Goal: Find specific page/section: Find specific page/section

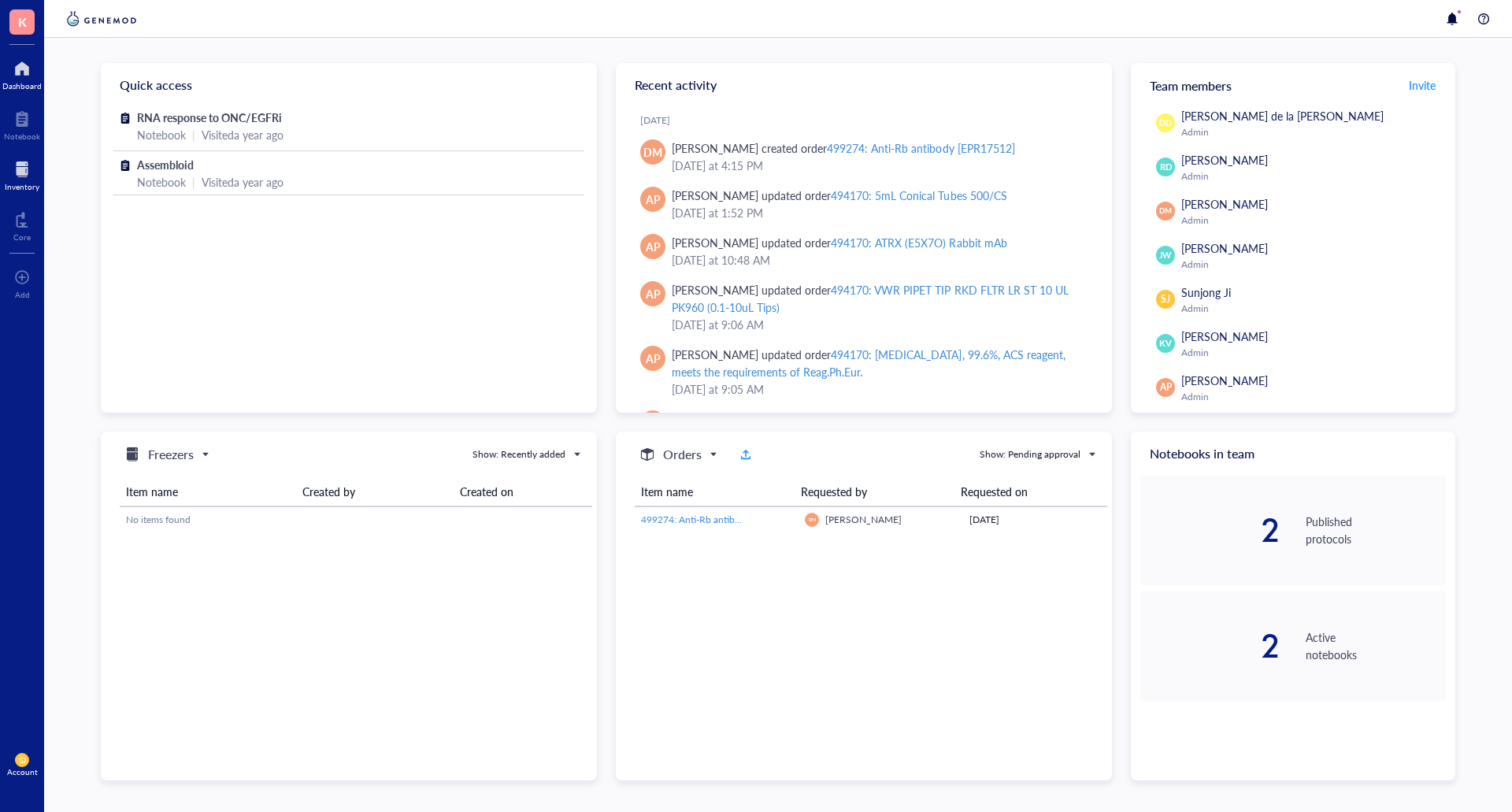
click at [28, 177] on div at bounding box center [22, 168] width 35 height 25
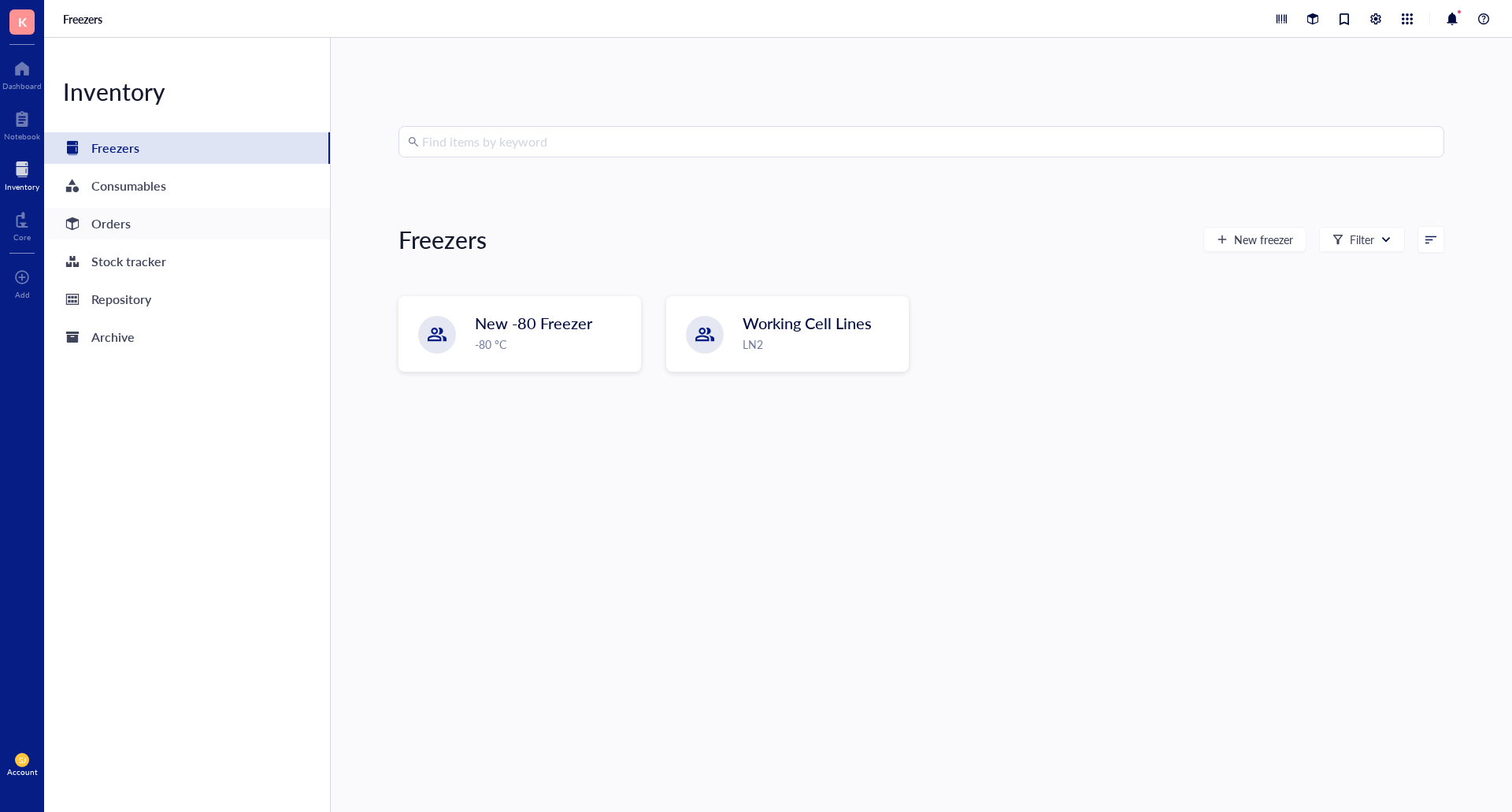
click at [152, 217] on div "Orders" at bounding box center [187, 224] width 286 height 31
